Goal: Information Seeking & Learning: Learn about a topic

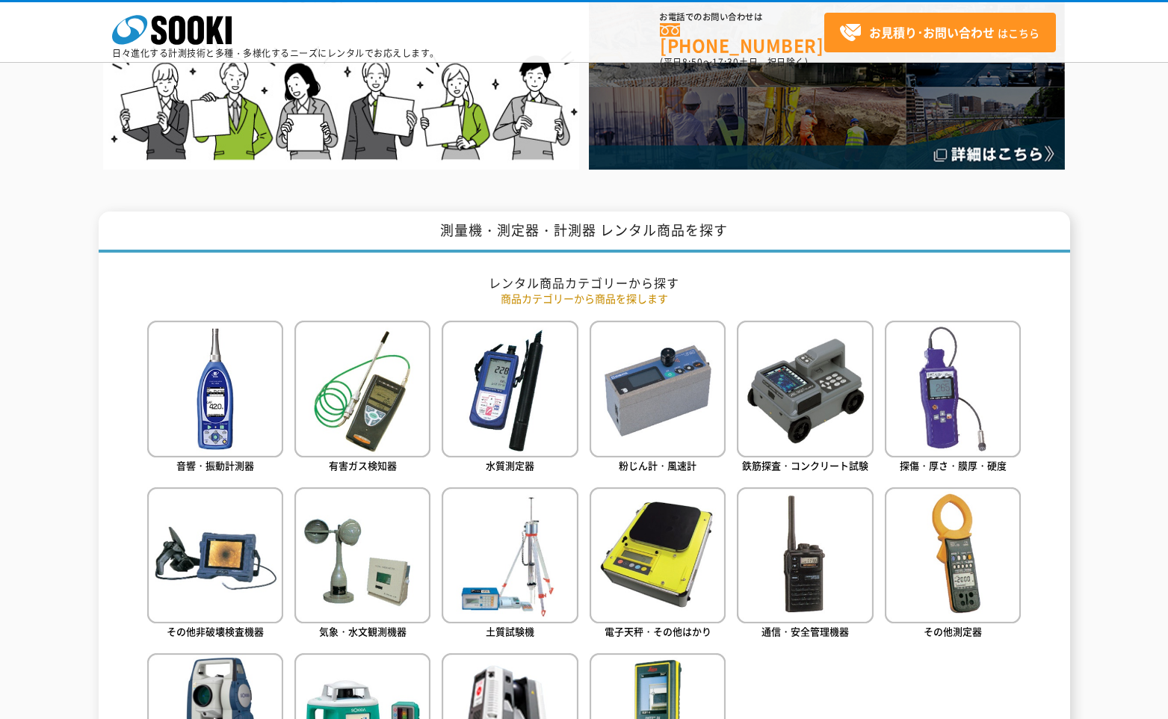
scroll to position [598, 0]
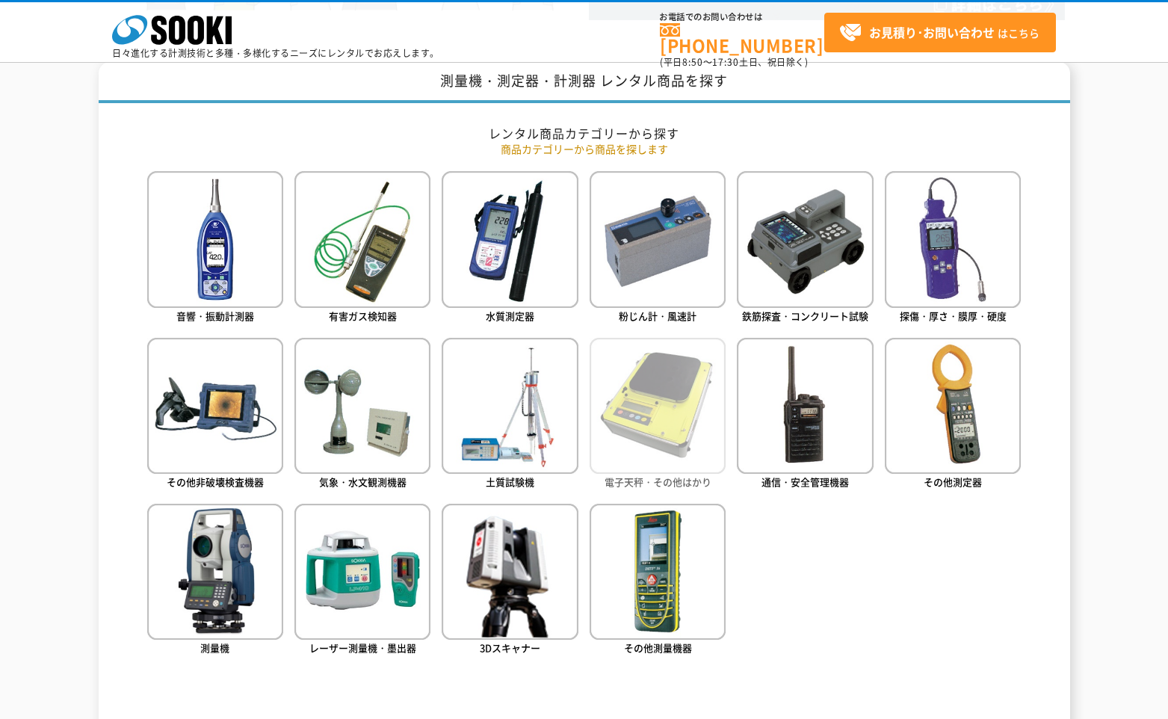
click at [648, 420] on img at bounding box center [658, 406] width 136 height 136
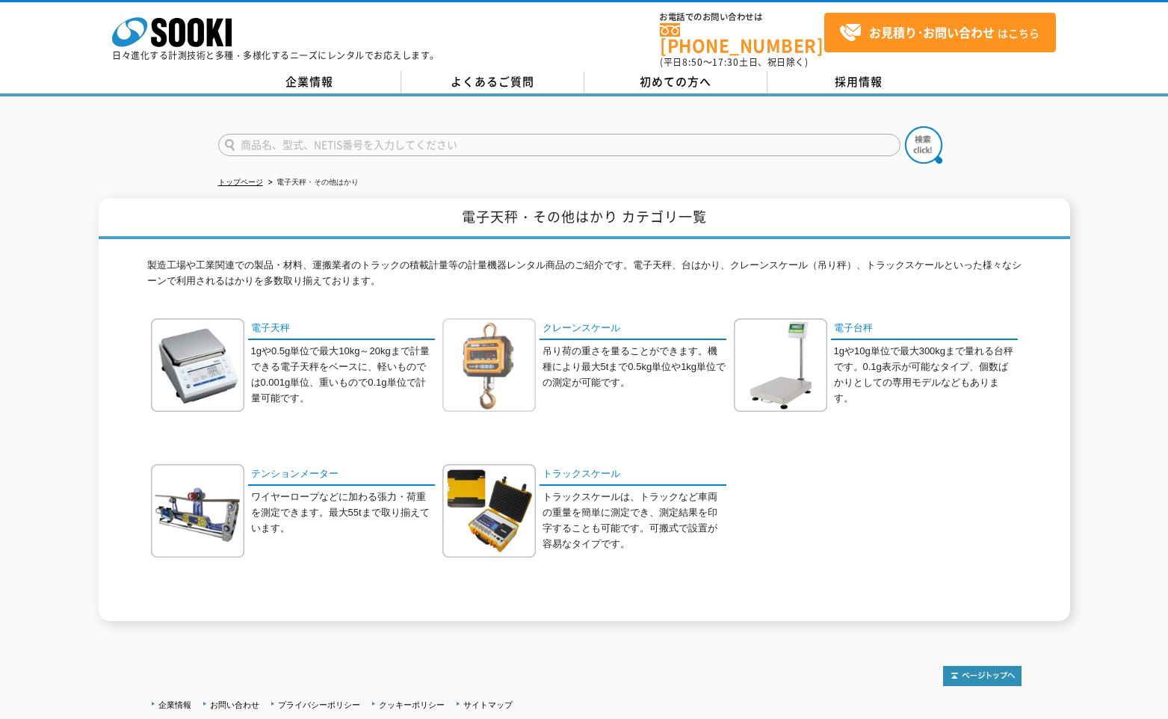
click at [504, 356] on img at bounding box center [488, 364] width 93 height 93
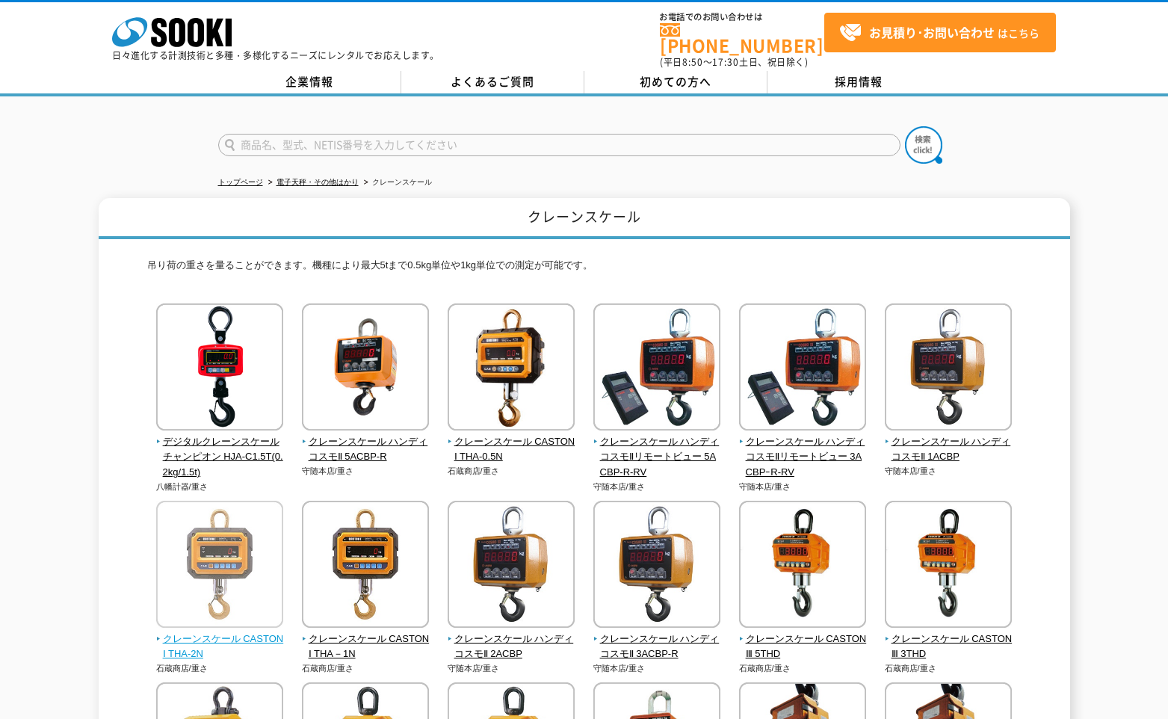
click at [229, 550] on img at bounding box center [219, 566] width 127 height 131
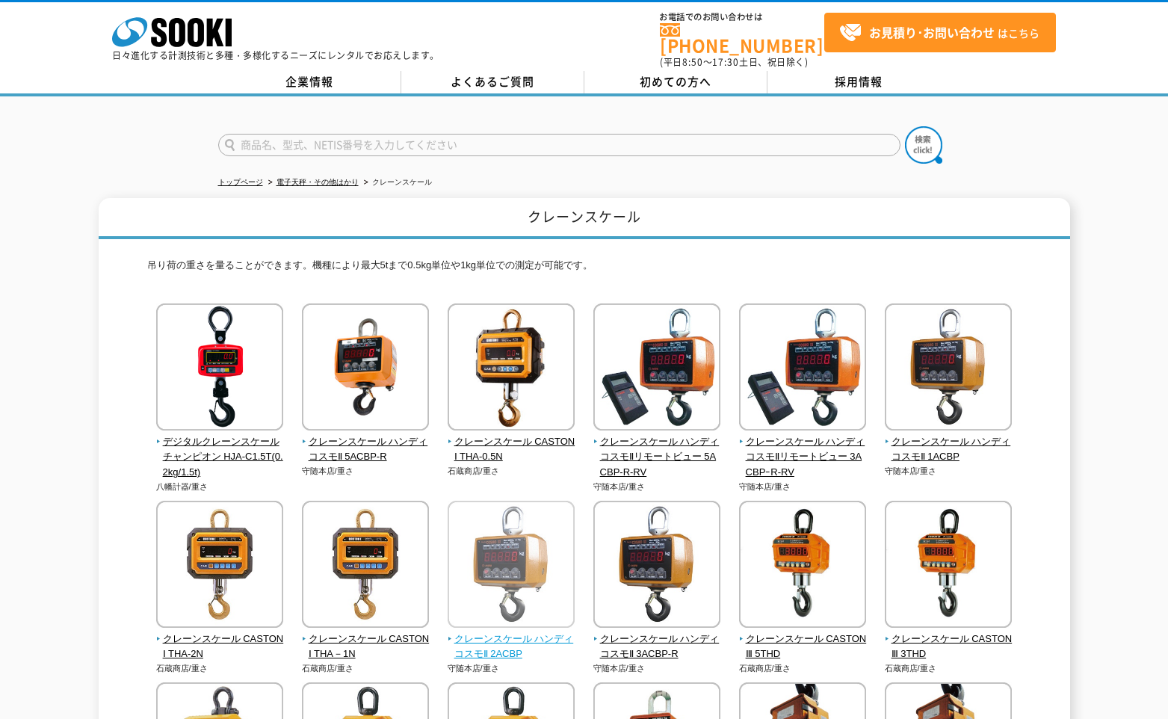
scroll to position [75, 0]
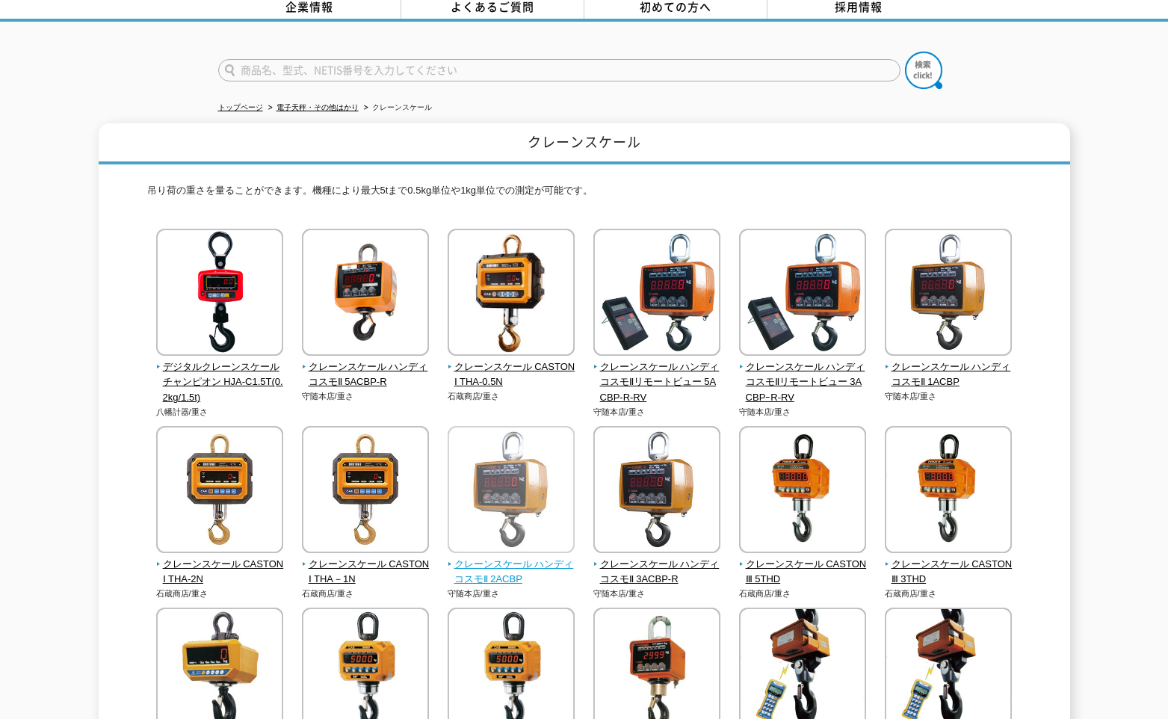
click at [487, 504] on img at bounding box center [511, 491] width 127 height 131
